Goal: Check status: Check status

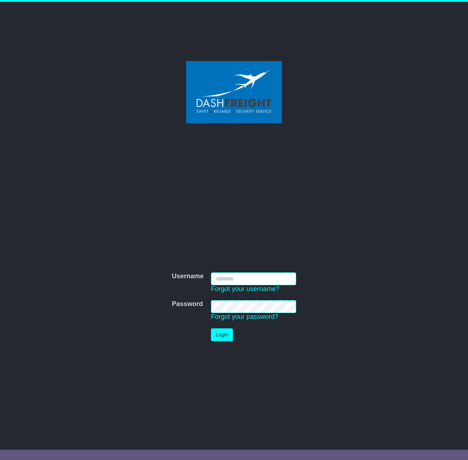
type input "**********"
click at [230, 337] on button "Login" at bounding box center [222, 334] width 22 height 13
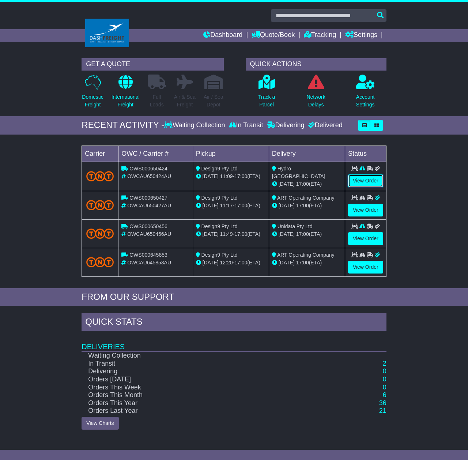
click at [359, 184] on link "View Order" at bounding box center [365, 180] width 35 height 13
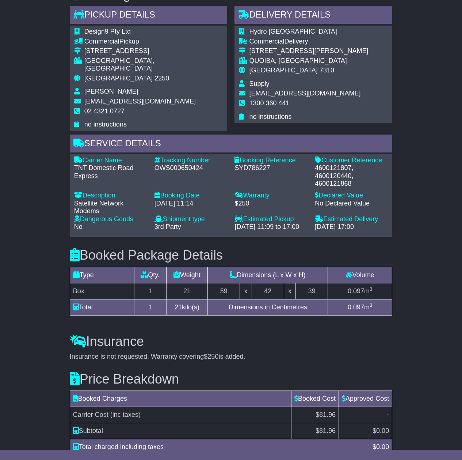
scroll to position [344, 0]
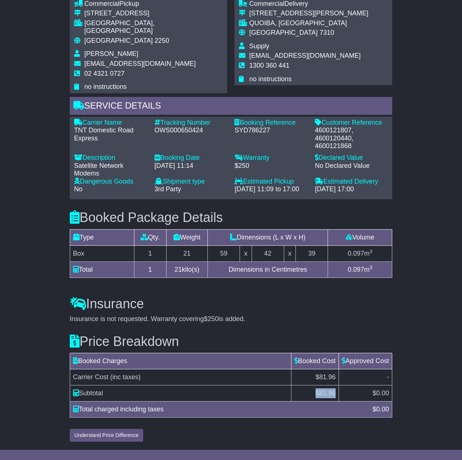
drag, startPoint x: 313, startPoint y: 393, endPoint x: 335, endPoint y: 393, distance: 22.3
click at [335, 393] on td "$ 81.96" at bounding box center [315, 393] width 47 height 16
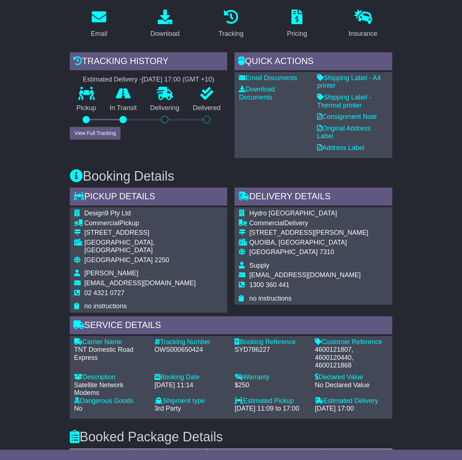
scroll to position [0, 0]
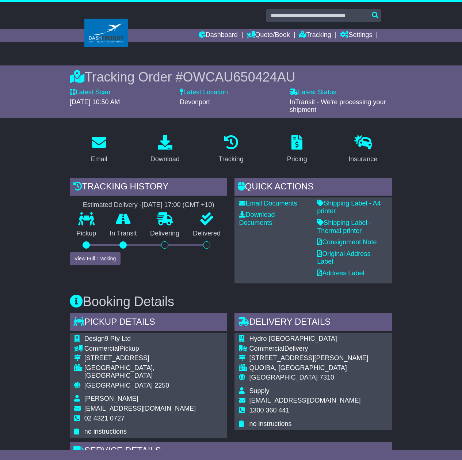
click at [214, 76] on span "OWCAU650424AU" at bounding box center [239, 76] width 113 height 15
copy span "OWCAU650424AU"
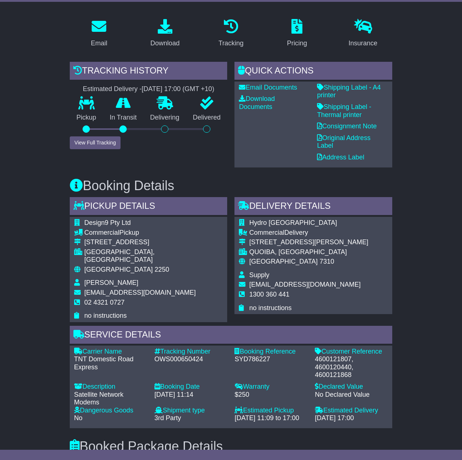
scroll to position [132, 0]
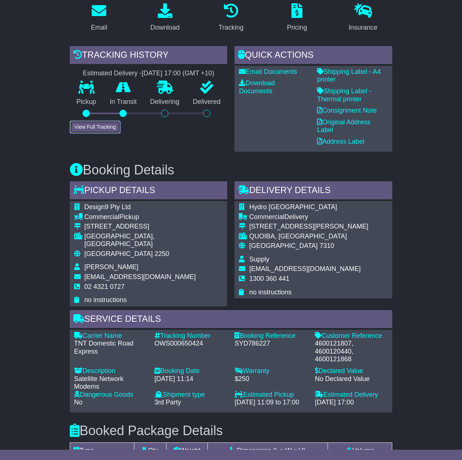
click at [102, 129] on button "View Full Tracking" at bounding box center [95, 127] width 51 height 13
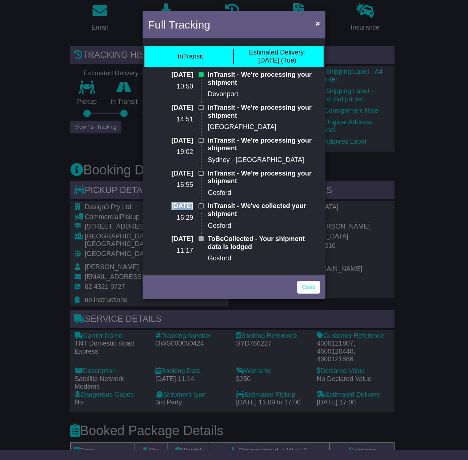
drag, startPoint x: 157, startPoint y: 207, endPoint x: 176, endPoint y: 209, distance: 19.4
click at [175, 209] on p "24 Sep 2025" at bounding box center [170, 206] width 45 height 8
click at [191, 214] on p "16:29" at bounding box center [170, 218] width 45 height 8
click at [318, 25] on span "×" at bounding box center [317, 23] width 4 height 8
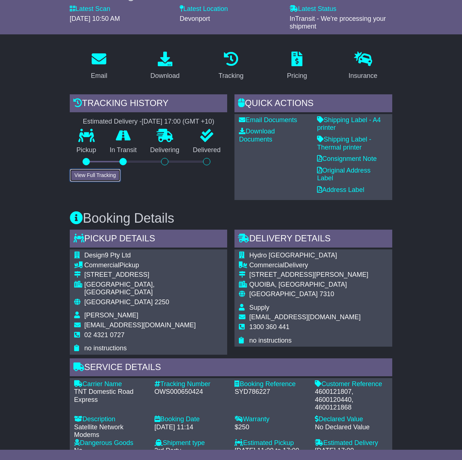
scroll to position [0, 0]
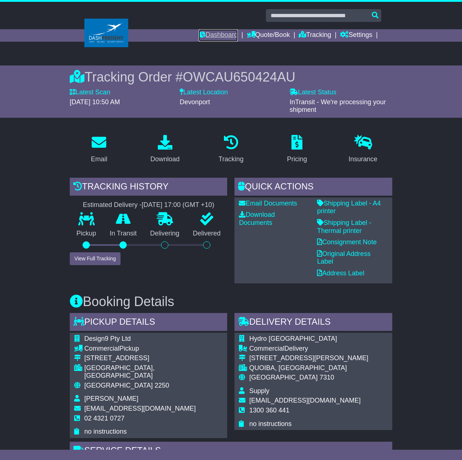
click at [224, 34] on link "Dashboard" at bounding box center [218, 35] width 39 height 12
